Goal: Transaction & Acquisition: Purchase product/service

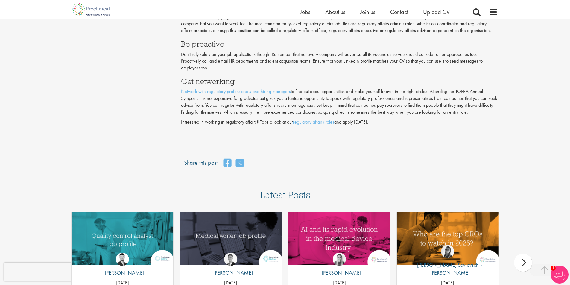
scroll to position [1346, 0]
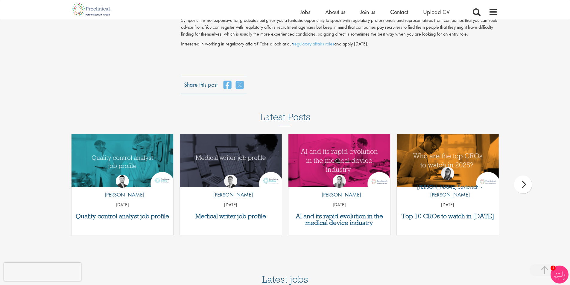
click at [523, 182] on div "next" at bounding box center [523, 185] width 18 height 18
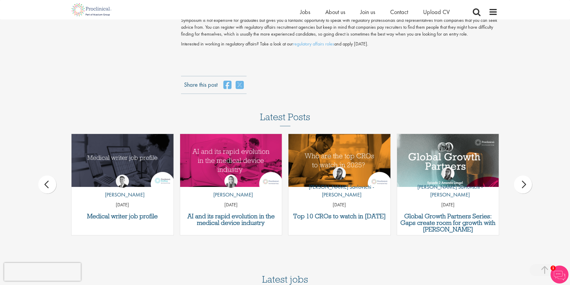
click at [521, 181] on div "next" at bounding box center [523, 185] width 18 height 18
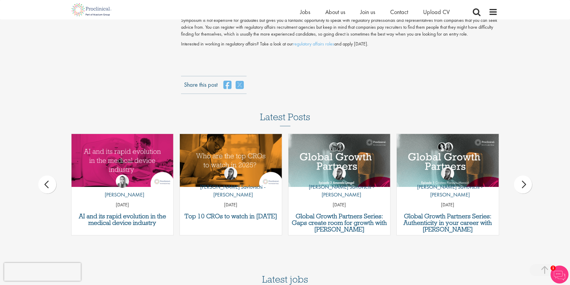
click at [521, 181] on div "next" at bounding box center [523, 185] width 18 height 18
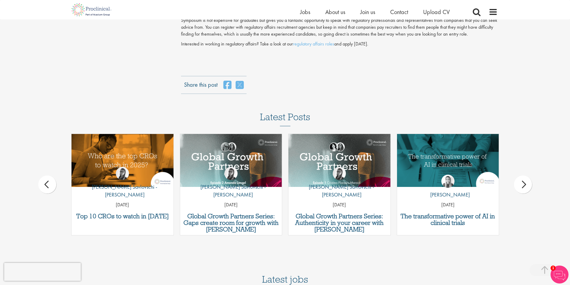
click at [521, 181] on div "next" at bounding box center [523, 185] width 18 height 18
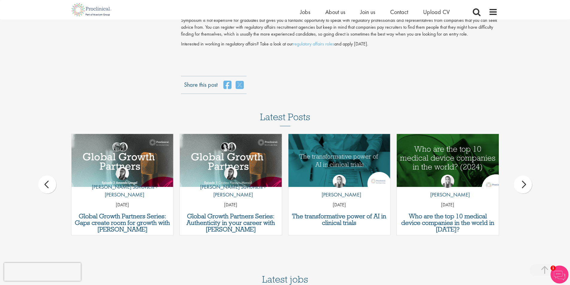
click at [446, 166] on img "Link to a post" at bounding box center [447, 160] width 122 height 63
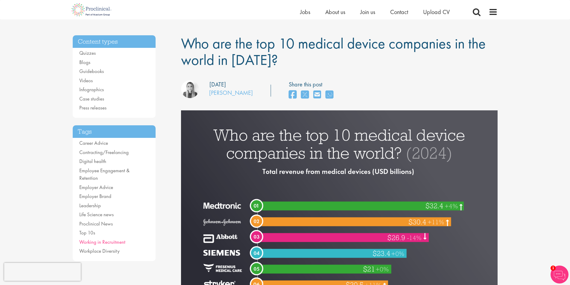
scroll to position [30, 0]
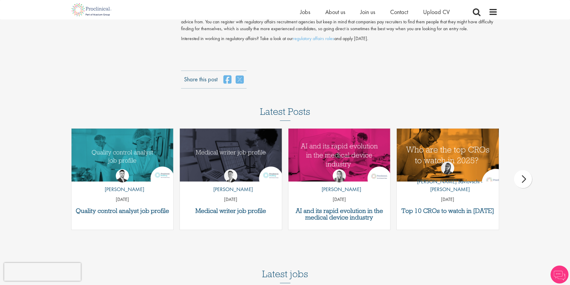
scroll to position [1346, 0]
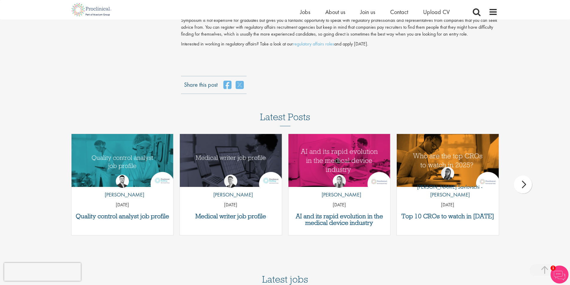
click at [525, 186] on div "next" at bounding box center [523, 185] width 18 height 18
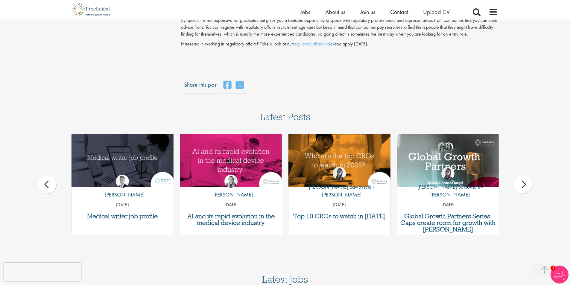
click at [525, 186] on div "next" at bounding box center [523, 185] width 18 height 18
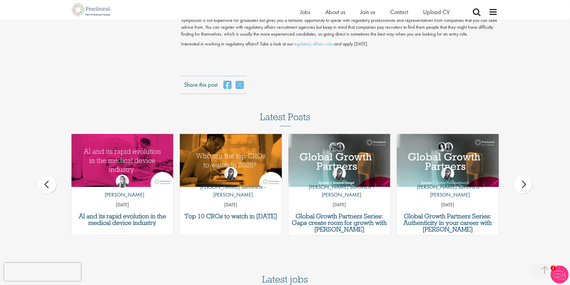
click at [525, 186] on div "next" at bounding box center [523, 185] width 18 height 18
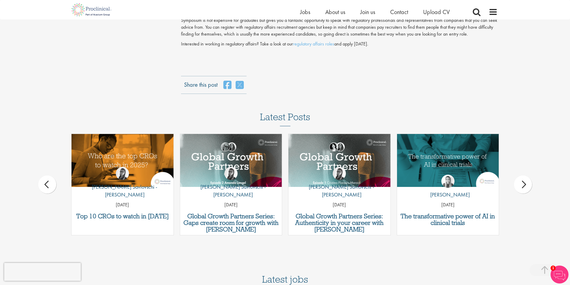
click at [525, 186] on div "next" at bounding box center [523, 185] width 18 height 18
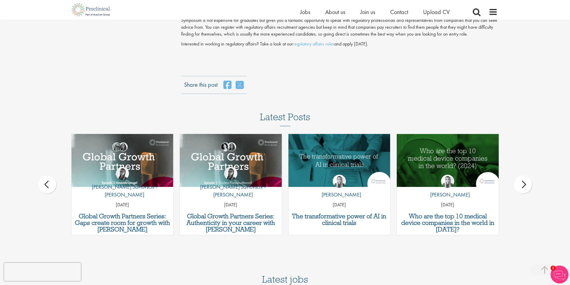
click at [525, 186] on div "next" at bounding box center [523, 185] width 18 height 18
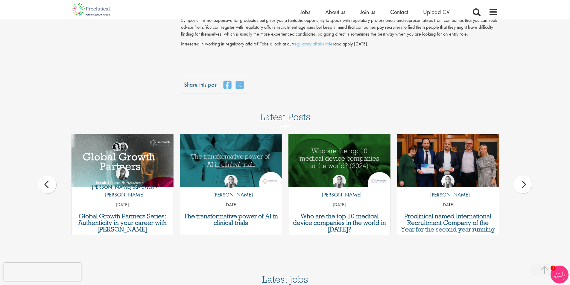
click at [525, 186] on div "next" at bounding box center [523, 185] width 18 height 18
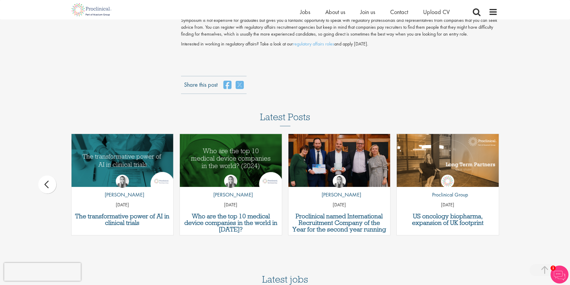
click at [525, 186] on div "Latest Posts Quality control analyst job profile by Joshua Godden 14 Aug 25 Med…" at bounding box center [285, 177] width 570 height 130
click at [40, 183] on div "prev" at bounding box center [47, 185] width 18 height 18
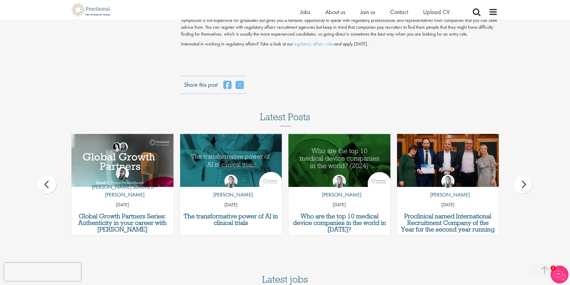
click at [40, 182] on div "prev" at bounding box center [47, 185] width 18 height 18
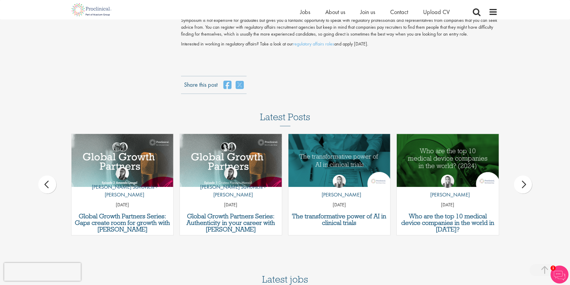
click at [40, 182] on div "prev" at bounding box center [47, 185] width 18 height 18
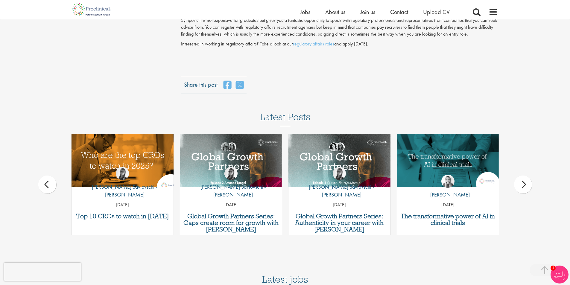
click at [128, 159] on img "Link to a post" at bounding box center [122, 160] width 122 height 63
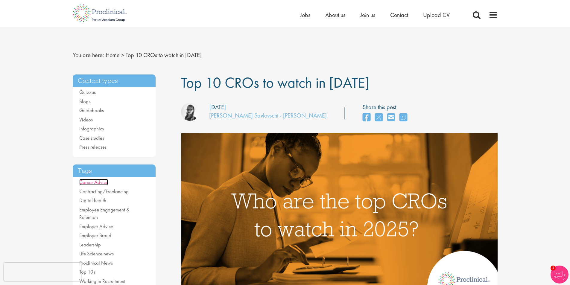
click at [105, 183] on link "Career Advice" at bounding box center [93, 182] width 29 height 7
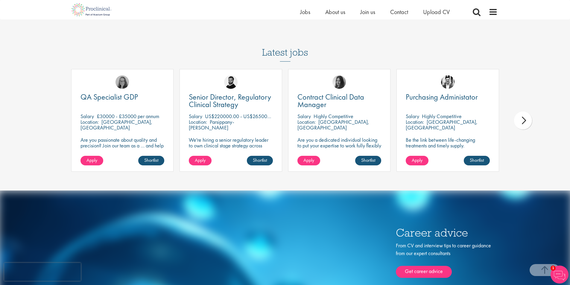
scroll to position [1585, 0]
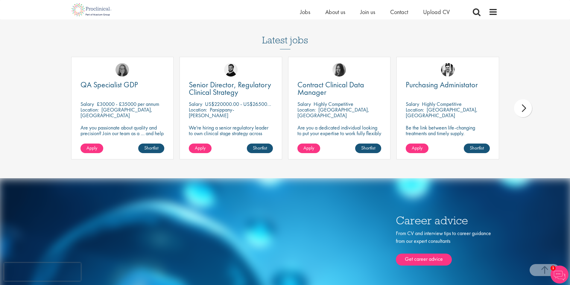
click at [523, 107] on div "next" at bounding box center [523, 108] width 18 height 18
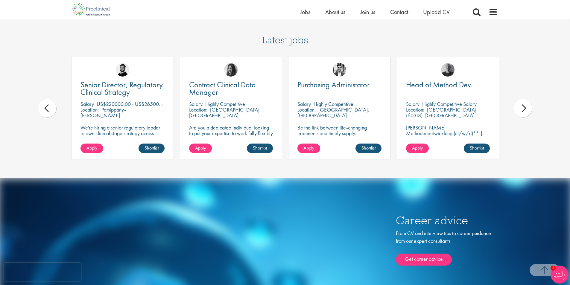
click at [523, 107] on div "next" at bounding box center [523, 108] width 18 height 18
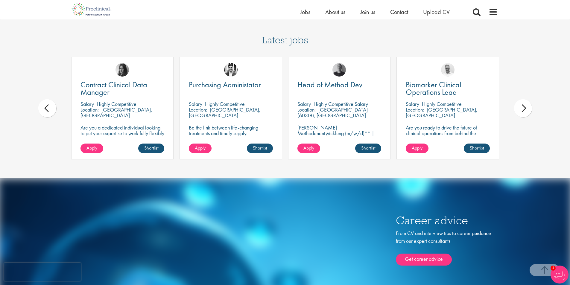
click at [523, 107] on div "next" at bounding box center [523, 108] width 18 height 18
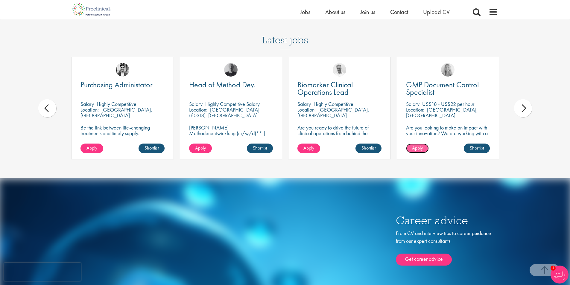
click at [423, 150] on link "Apply" at bounding box center [417, 149] width 23 height 10
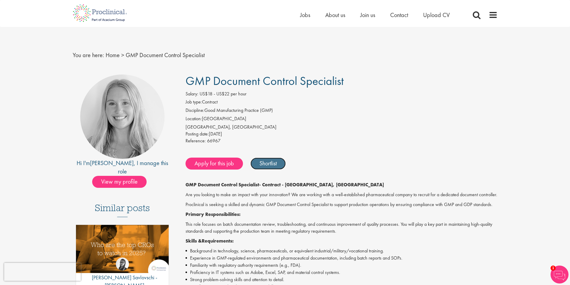
click at [267, 165] on link "Shortlist" at bounding box center [267, 164] width 35 height 12
click at [267, 165] on link "Shortlisted" at bounding box center [271, 164] width 42 height 12
click at [135, 28] on div "You are here: Home > GMP Document Control Specialist" at bounding box center [285, 49] width 434 height 45
